Goal: Communication & Community: Answer question/provide support

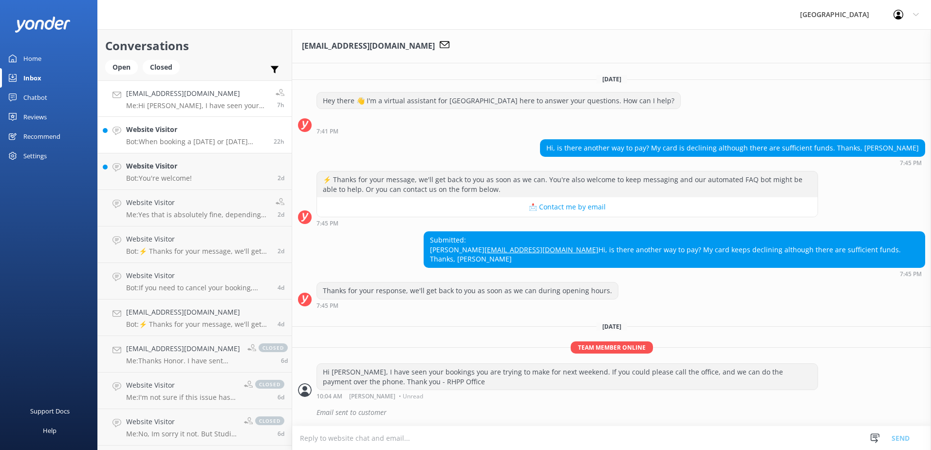
click at [202, 143] on p "Bot: When booking a [DATE] or [DATE] night in a self-contained unit, there is a…" at bounding box center [196, 141] width 140 height 9
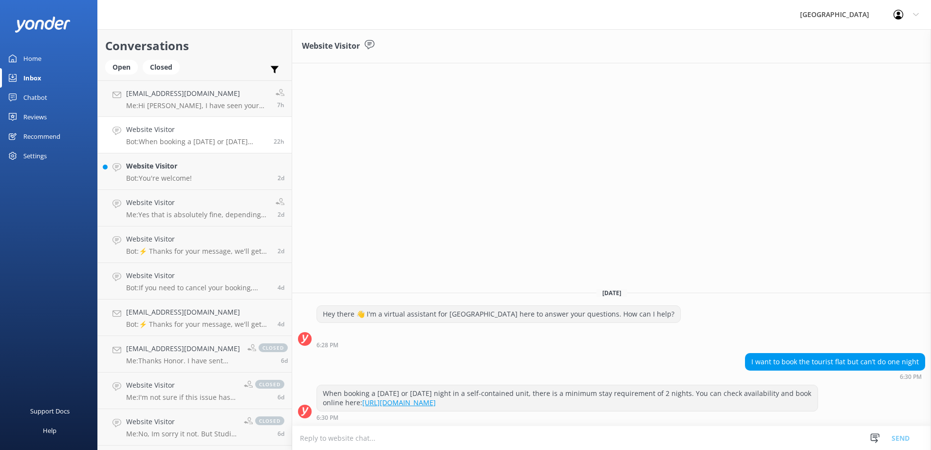
click at [445, 439] on textarea at bounding box center [611, 438] width 639 height 24
drag, startPoint x: 433, startPoint y: 435, endPoint x: 395, endPoint y: 442, distance: 38.6
click at [395, 442] on textarea "Kia ora. Please let us know when you are wanting the Tourist Flat. Nga mihi, RH…" at bounding box center [611, 438] width 639 height 24
type textarea "Kia ora. Please let us know which dates you are wanting the Tourist Flat. Nga m…"
click at [903, 434] on button "Send" at bounding box center [901, 438] width 37 height 24
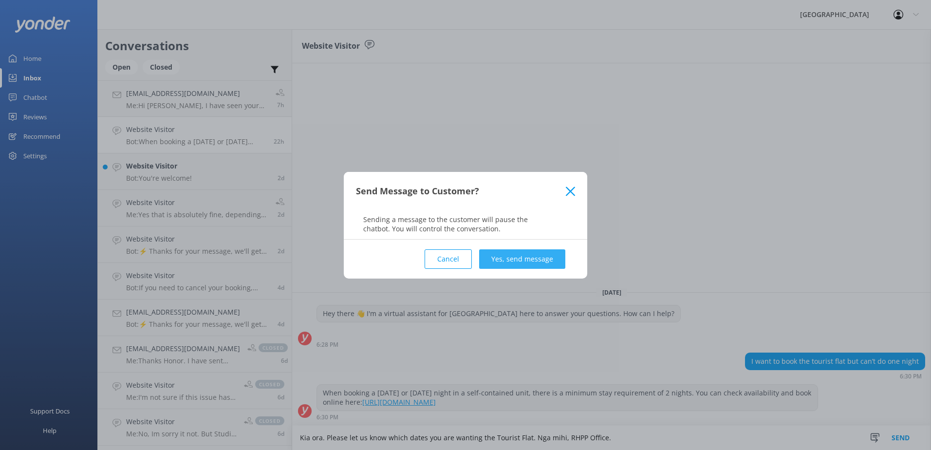
click at [537, 251] on button "Yes, send message" at bounding box center [522, 258] width 86 height 19
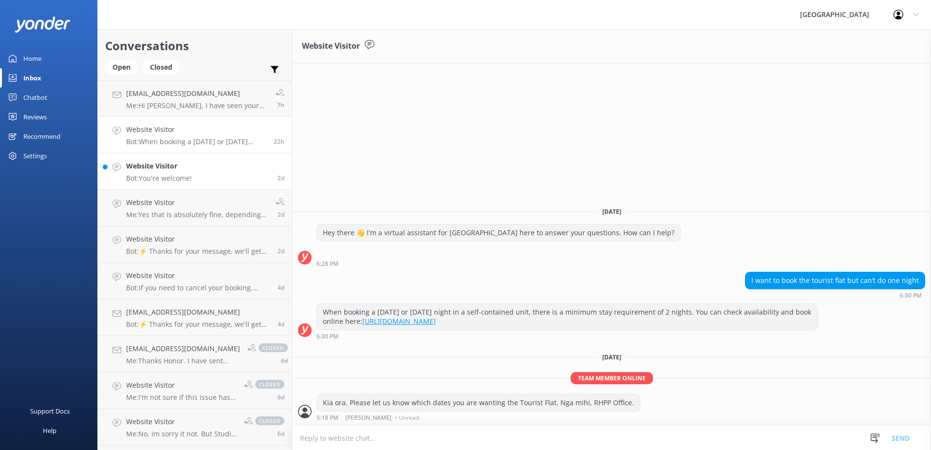
click at [164, 181] on p "Bot: You're welcome!" at bounding box center [159, 178] width 66 height 9
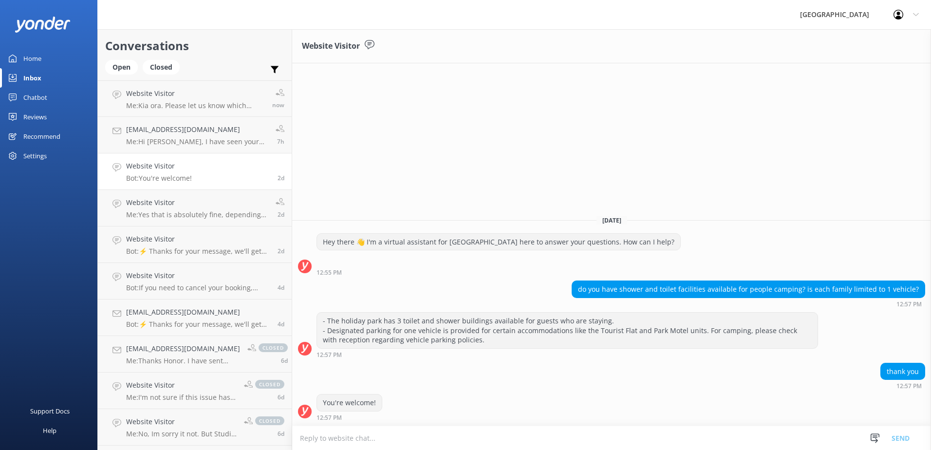
click at [261, 170] on link "Website Visitor Bot: You're welcome! 2d" at bounding box center [195, 171] width 194 height 37
click at [209, 208] on div "Website Visitor Me: Yes that is absolutely fine, depending on availability. Jus…" at bounding box center [197, 207] width 142 height 21
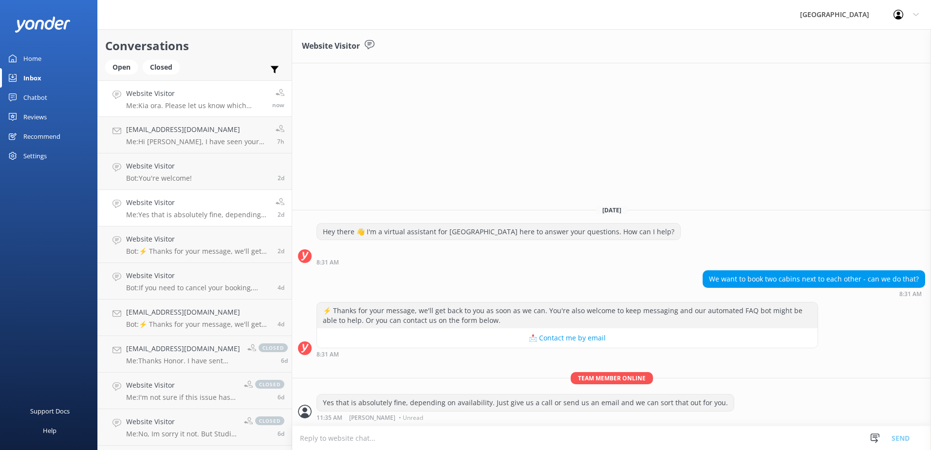
click at [209, 97] on h4 "Website Visitor" at bounding box center [195, 93] width 139 height 11
